Goal: Obtain resource: Download file/media

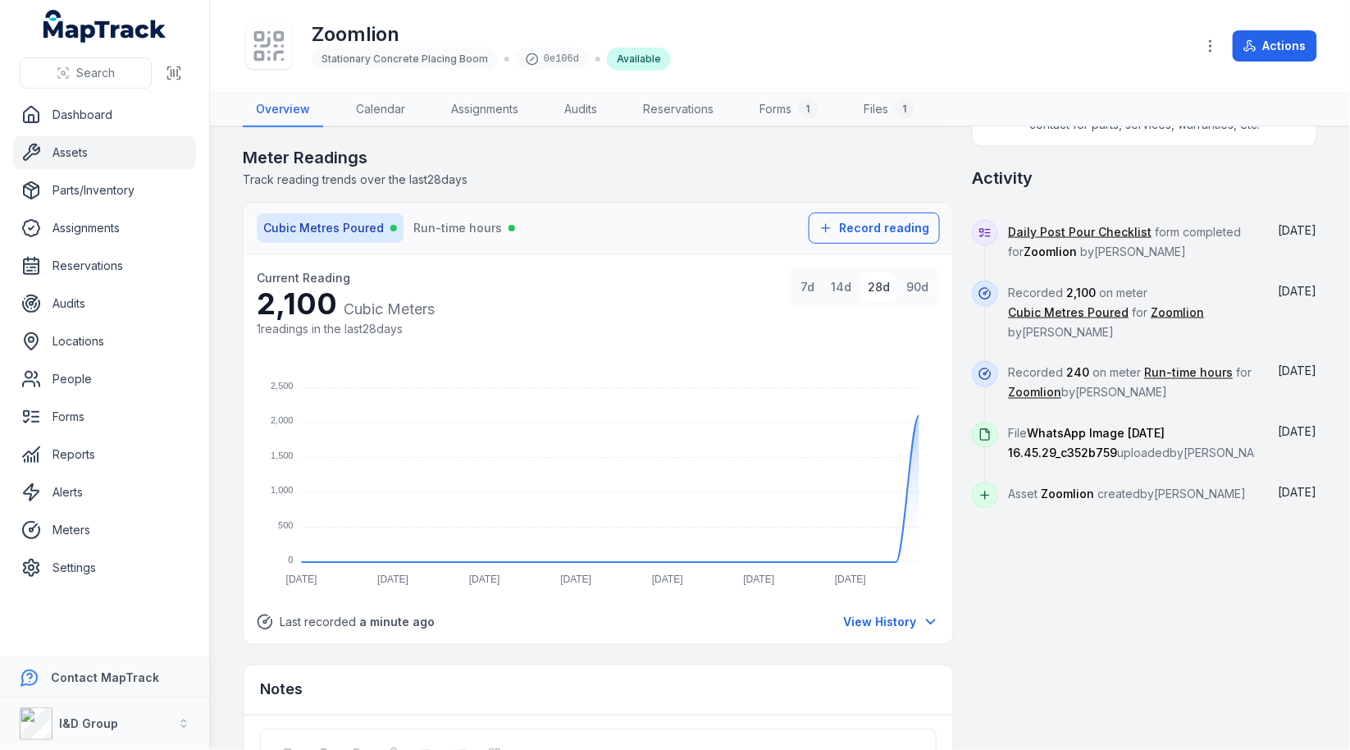
scroll to position [785, 0]
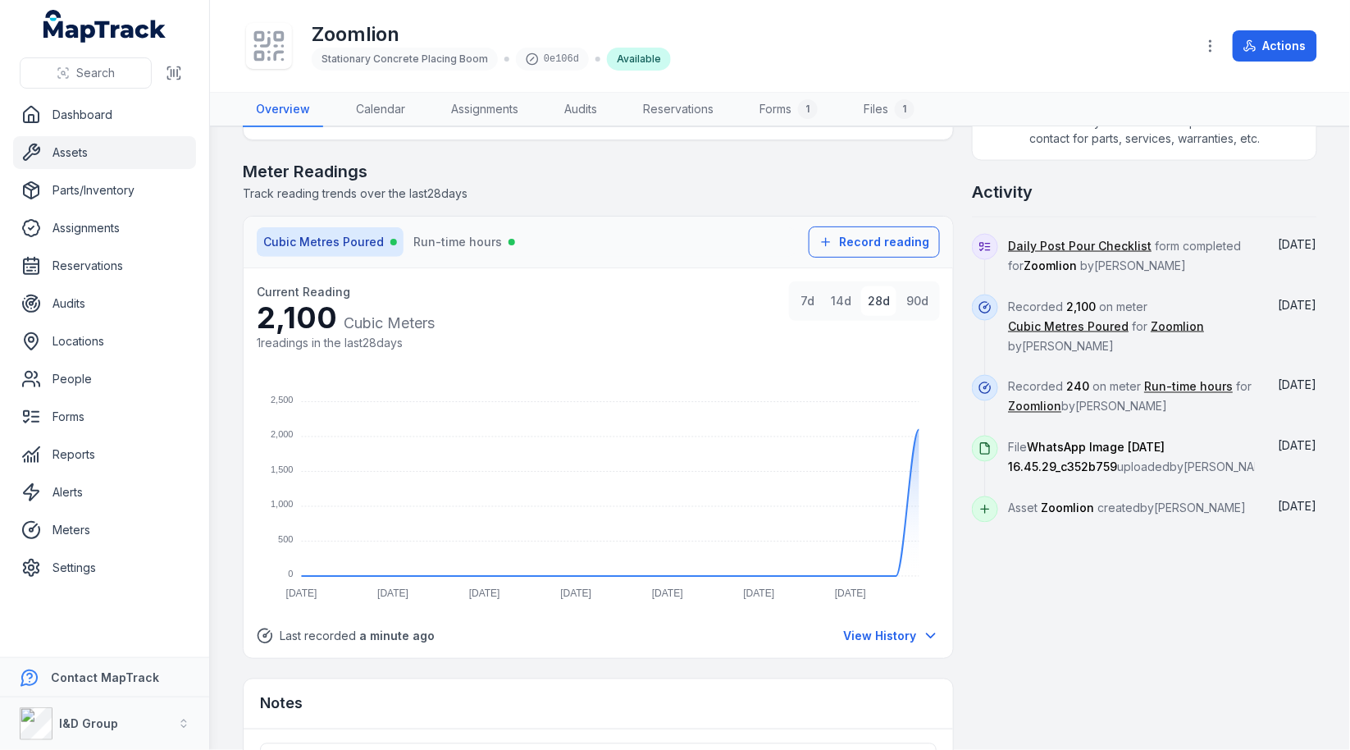
click at [945, 415] on div "Current Reading 2,100 Cubic Meters 1 readings in the last 28 days 7d 14d 28d 90…" at bounding box center [599, 463] width 710 height 390
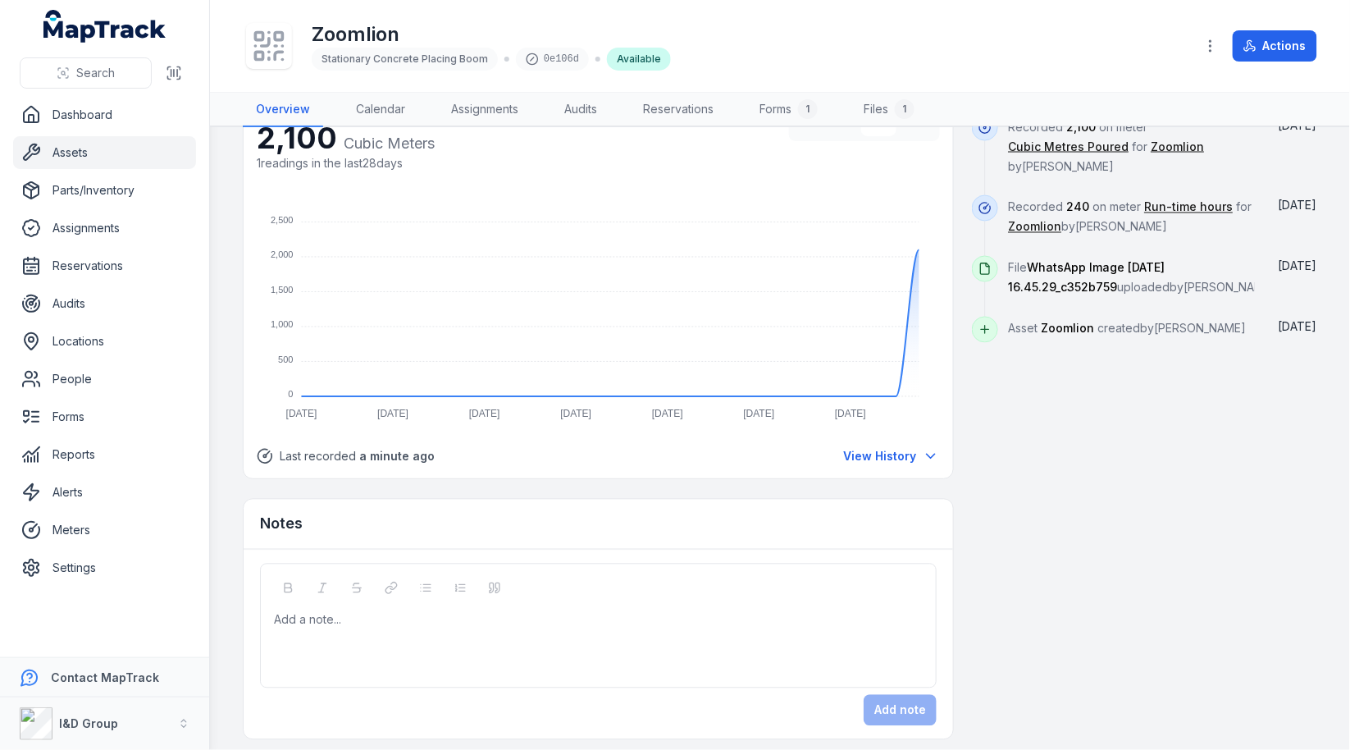
scroll to position [0, 0]
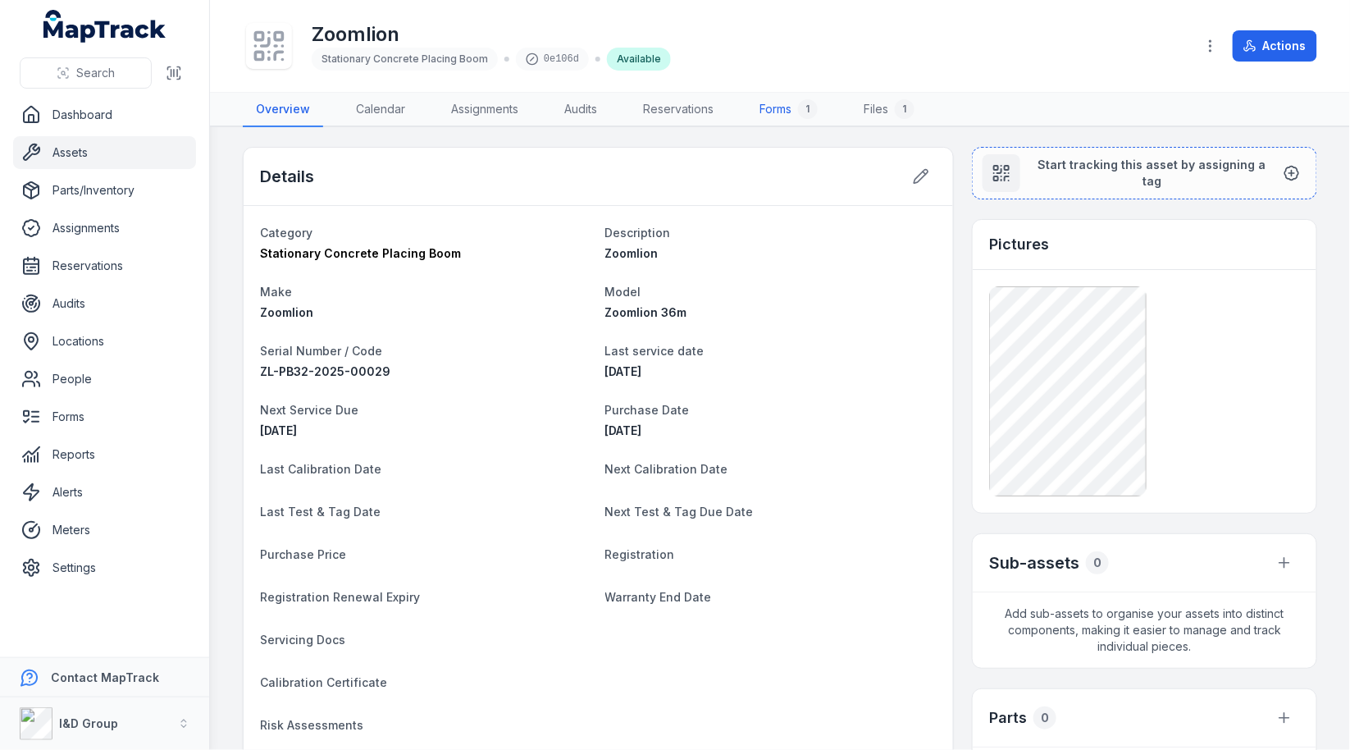
click at [823, 105] on link "Forms 1" at bounding box center [789, 110] width 84 height 34
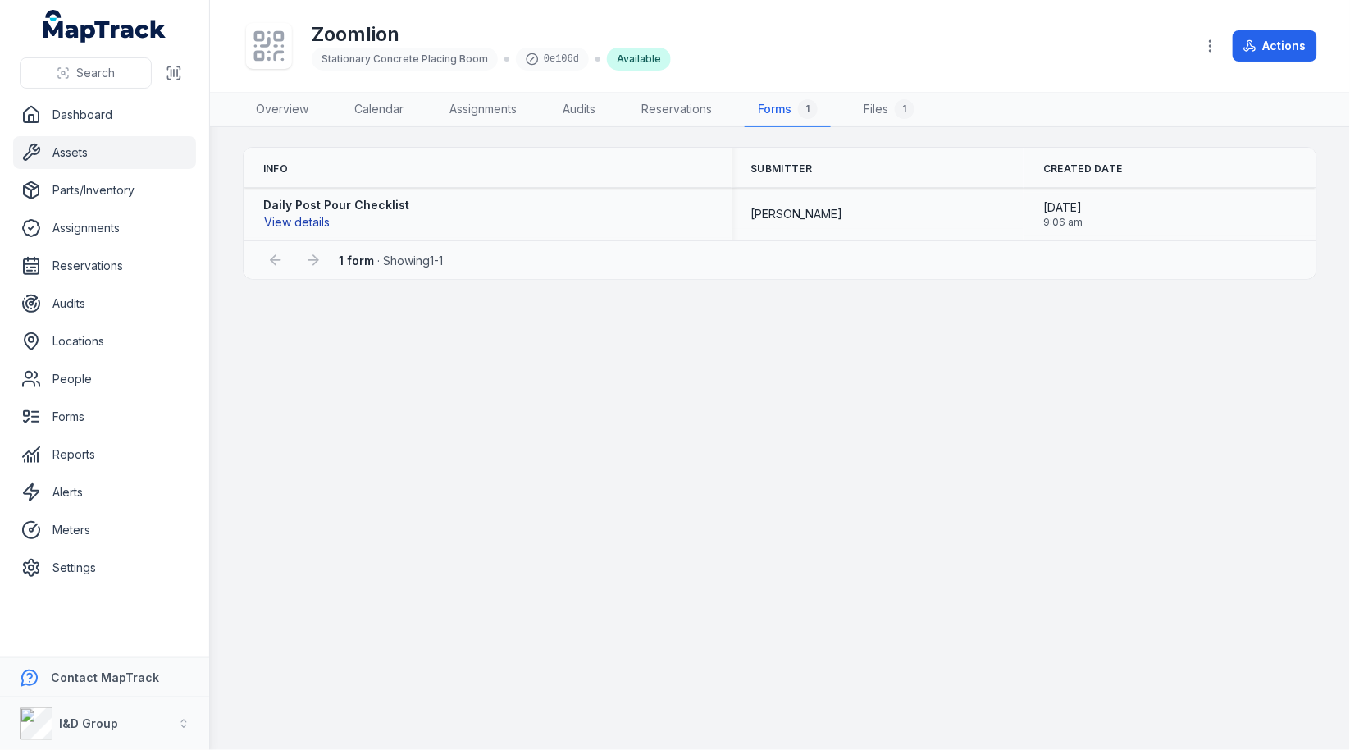
click at [292, 219] on button "View details" at bounding box center [296, 222] width 67 height 18
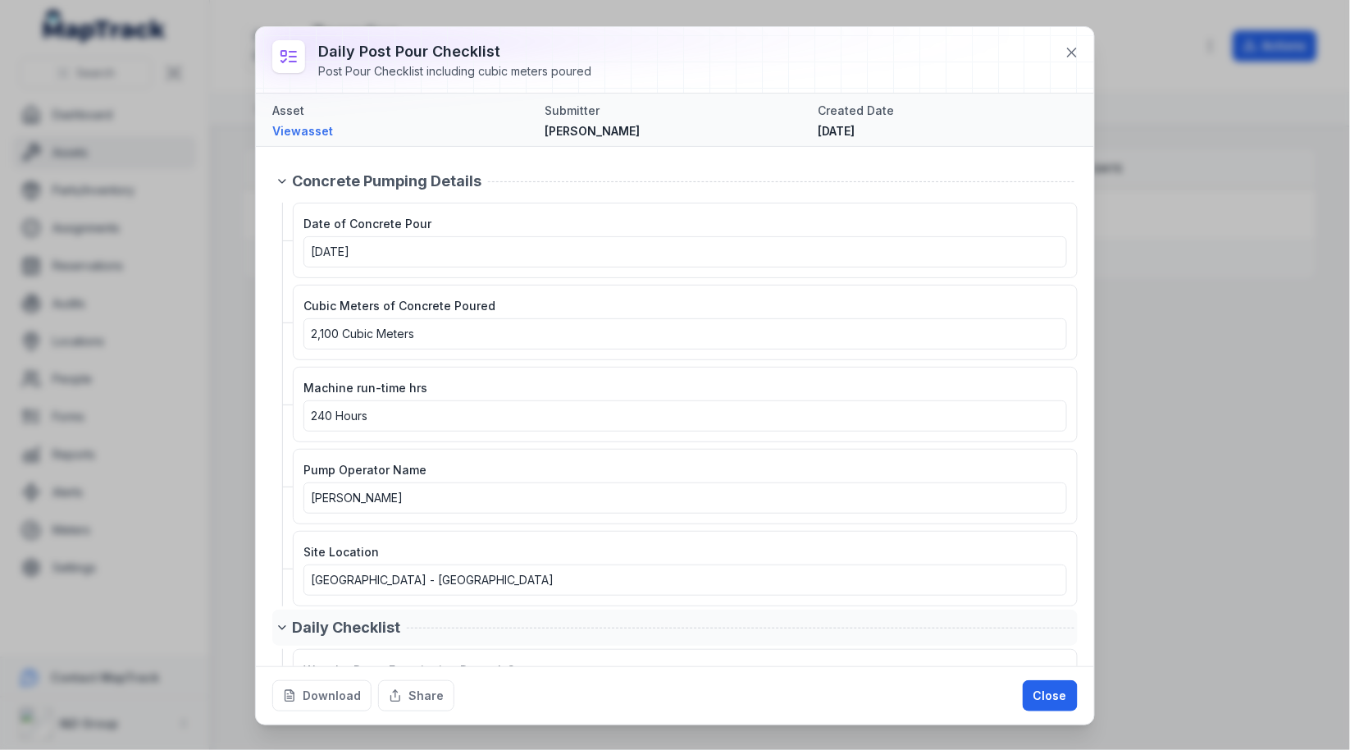
click at [317, 697] on button "Download" at bounding box center [321, 695] width 99 height 31
click at [1076, 59] on icon at bounding box center [1072, 52] width 16 height 16
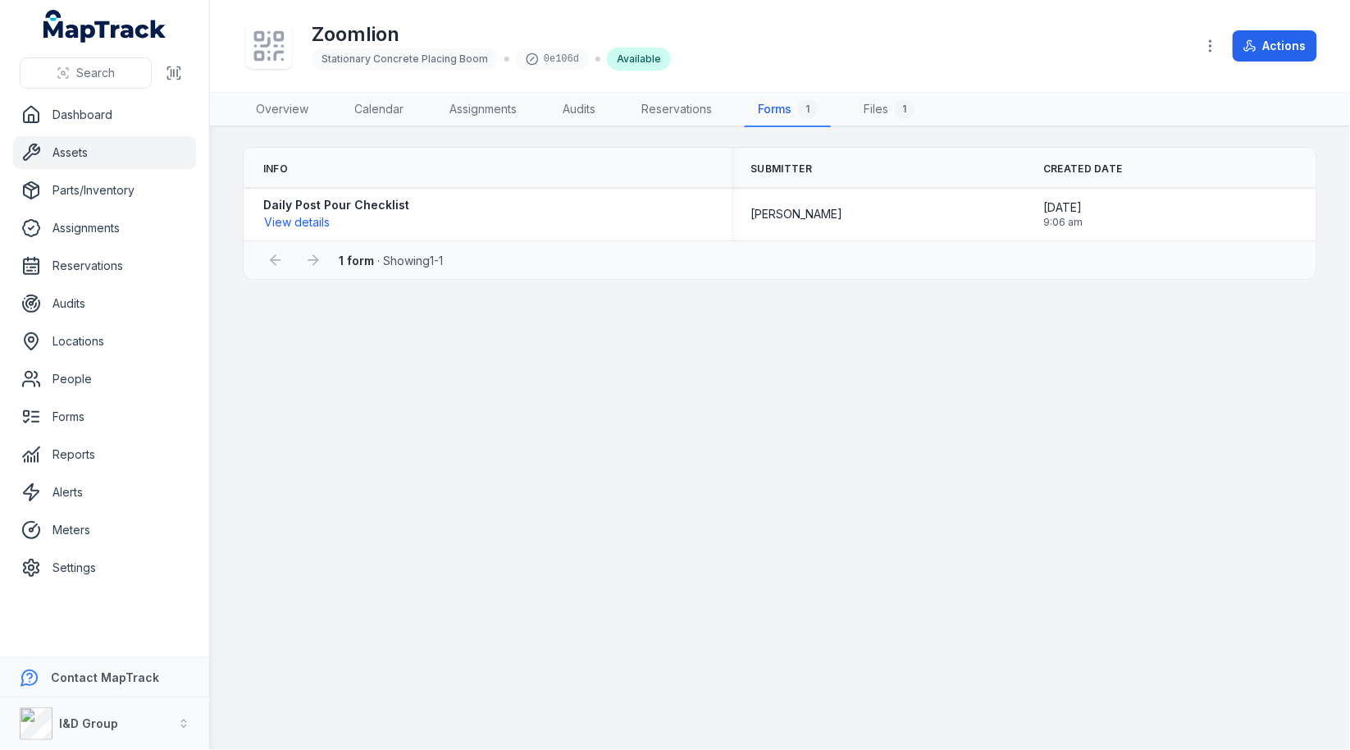
click at [587, 302] on main "Info Submitter Created Date Daily Post Pour Checklist View details [PERSON_NAME…" at bounding box center [780, 438] width 1140 height 623
click at [769, 37] on div "Zoomlion Stationary Concrete Placing Boom 0e106d Available" at bounding box center [712, 46] width 939 height 53
click at [760, 71] on div "Zoomlion Stationary Concrete Placing Boom 0e106d Available" at bounding box center [712, 46] width 939 height 53
drag, startPoint x: 803, startPoint y: 62, endPoint x: 1084, endPoint y: 123, distance: 287.2
click at [803, 62] on div "Zoomlion Stationary Concrete Placing Boom 0e106d Available" at bounding box center [712, 46] width 939 height 53
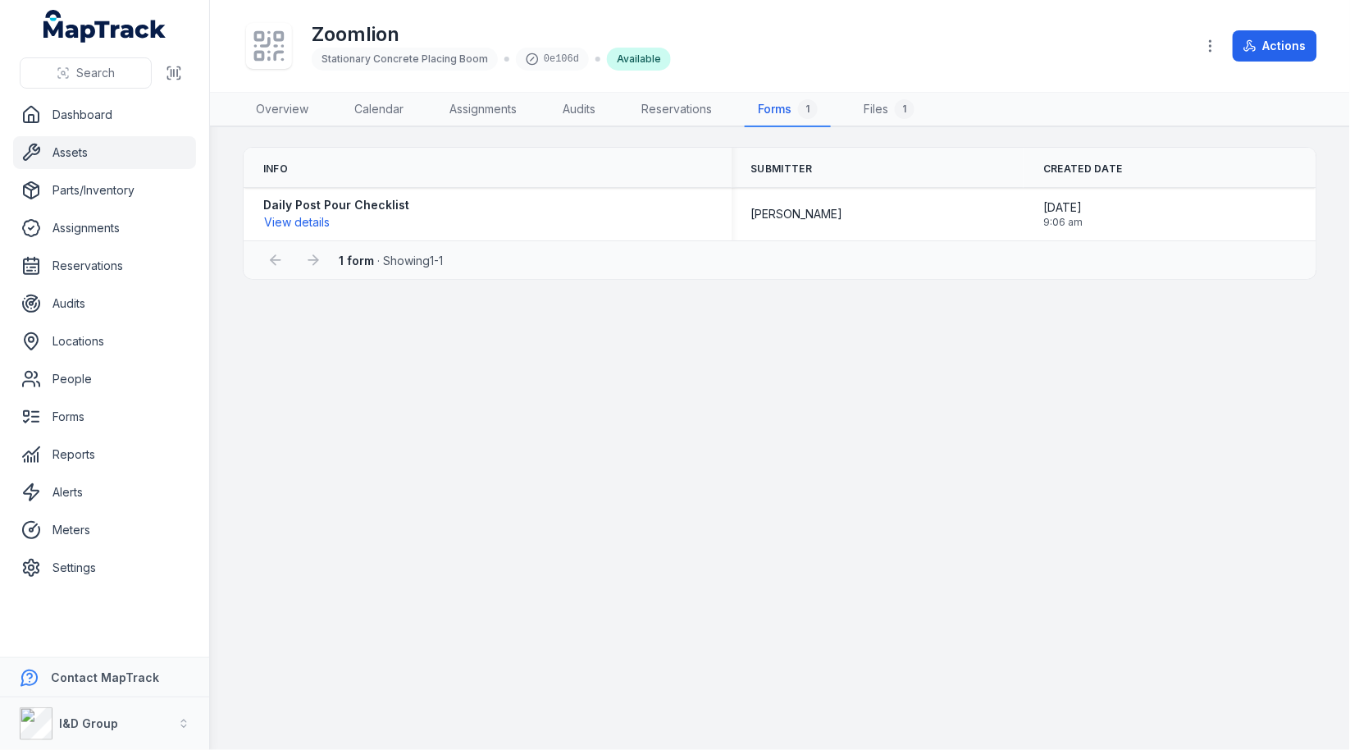
click at [442, 503] on main "Info Submitter Created Date Daily Post Pour Checklist View details [PERSON_NAME…" at bounding box center [780, 438] width 1140 height 623
click at [124, 726] on button "I&D Group" at bounding box center [104, 723] width 209 height 53
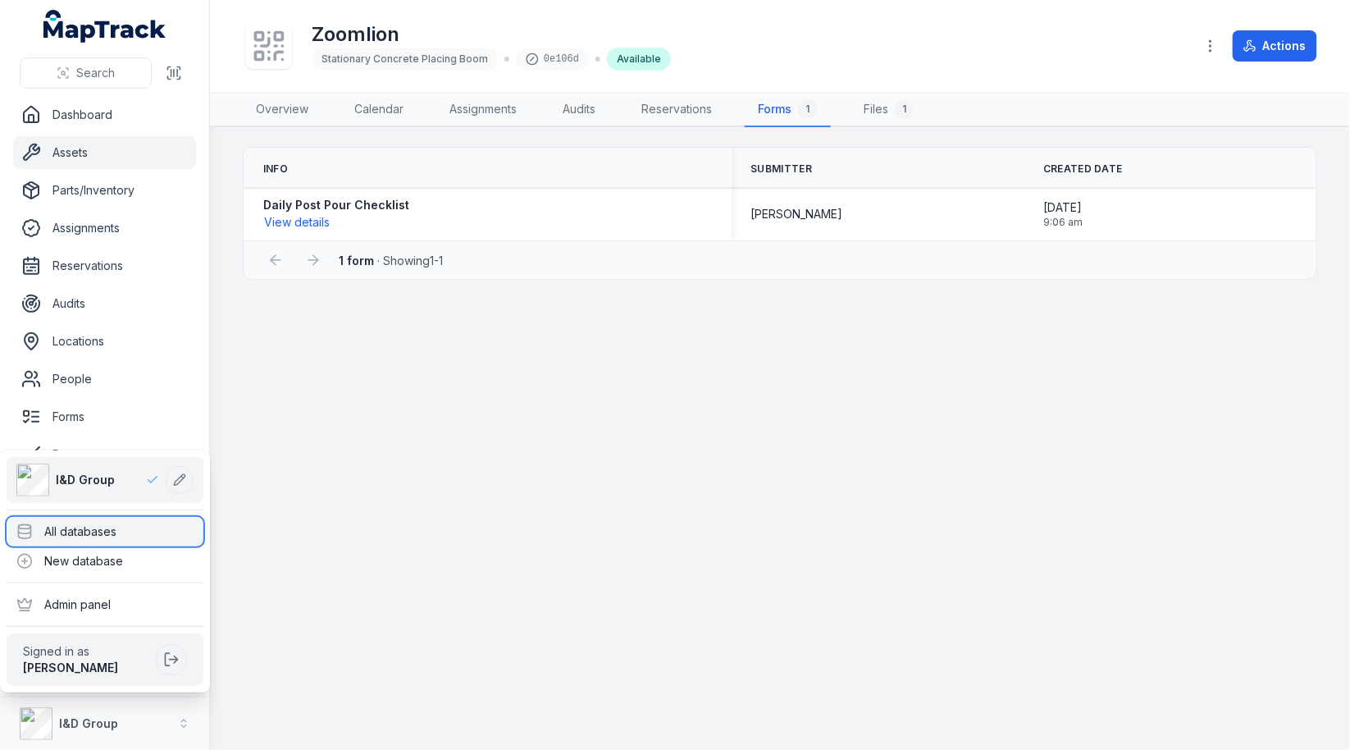
click at [146, 535] on div "All databases" at bounding box center [105, 532] width 197 height 30
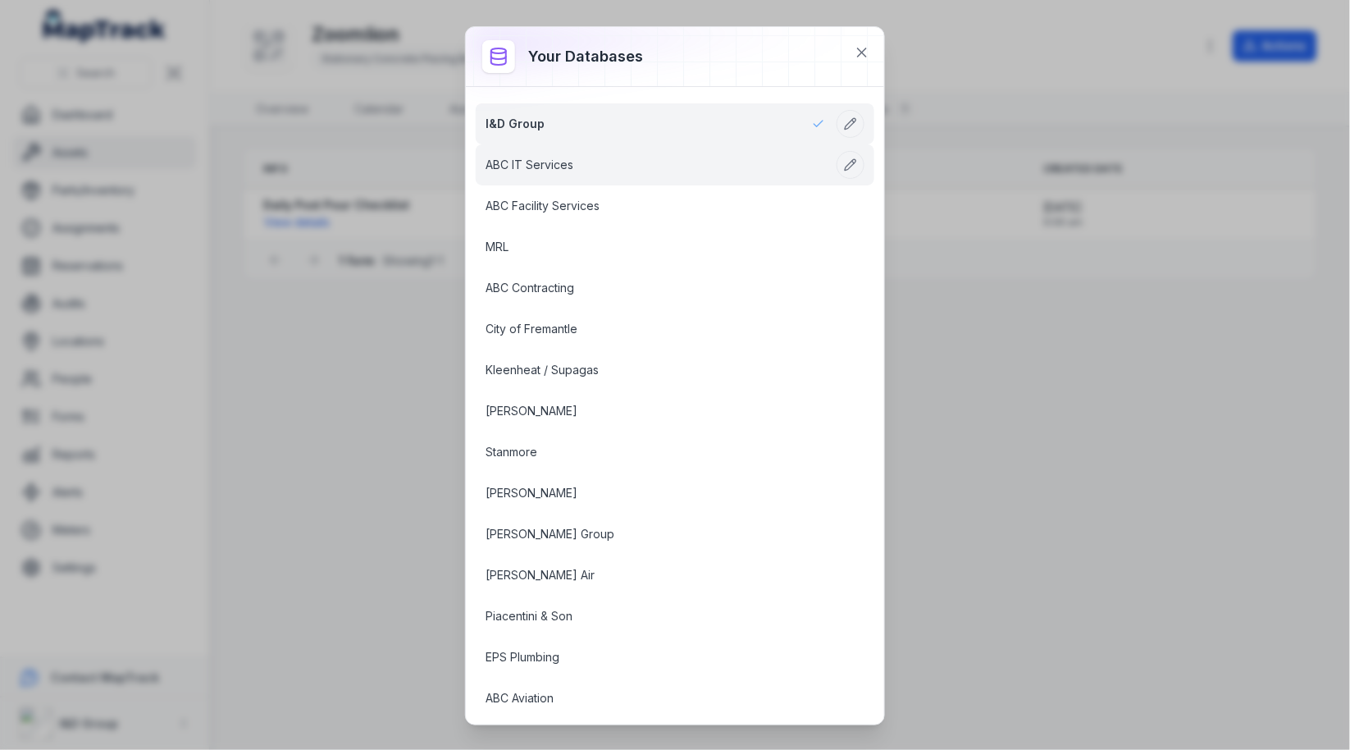
scroll to position [2012, 0]
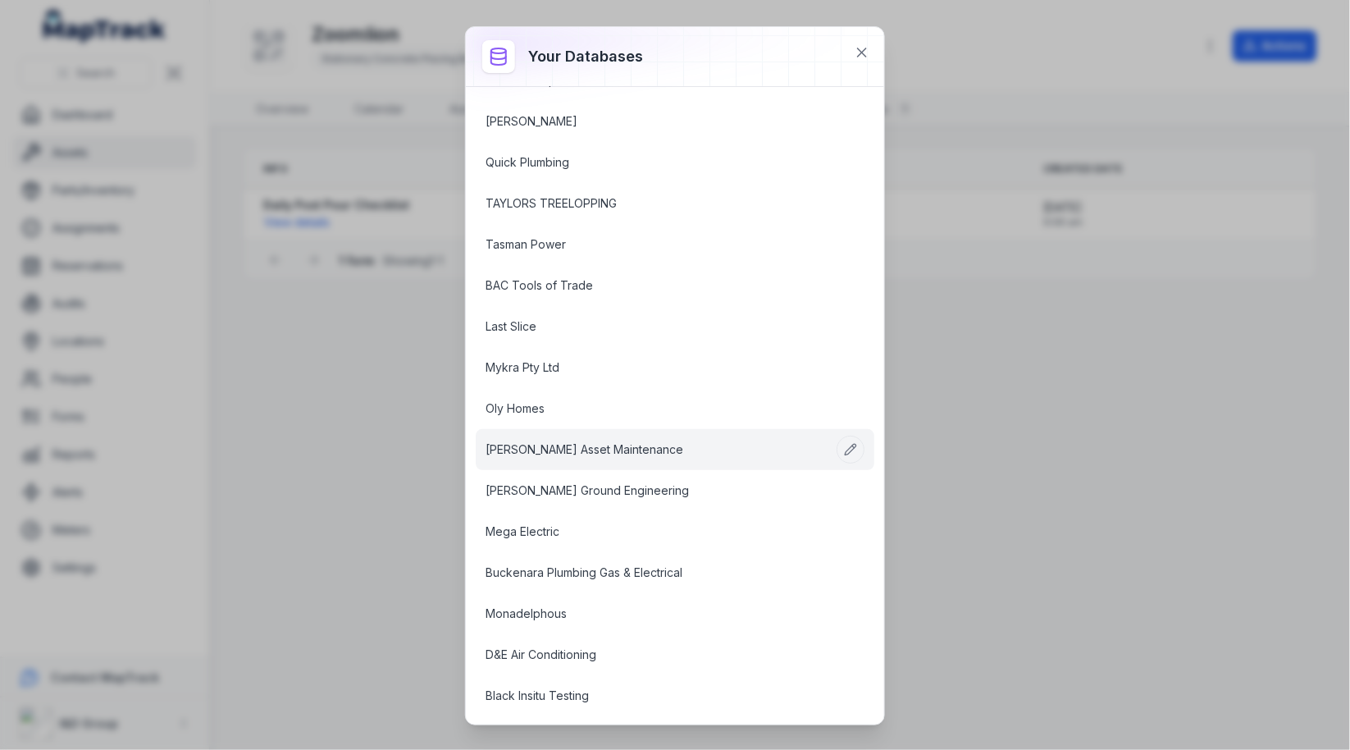
click at [604, 441] on link "[PERSON_NAME] Asset Maintenance" at bounding box center [656, 449] width 340 height 16
